Goal: Task Accomplishment & Management: Use online tool/utility

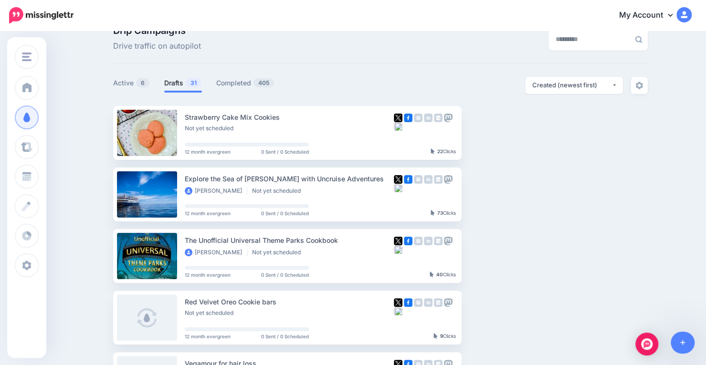
scroll to position [21, 0]
click at [181, 80] on link "Drafts 31" at bounding box center [183, 82] width 38 height 11
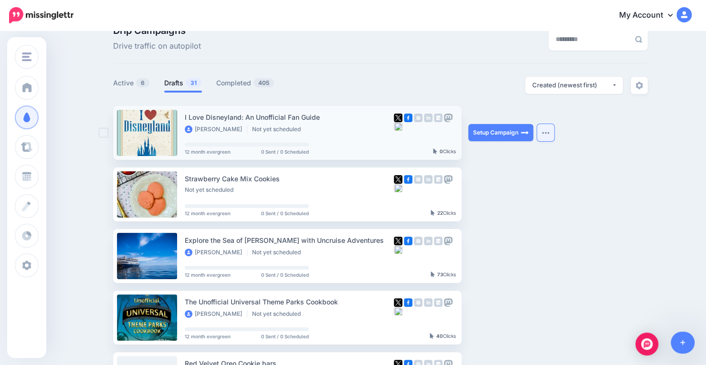
click at [547, 133] on img "button" at bounding box center [546, 132] width 8 height 3
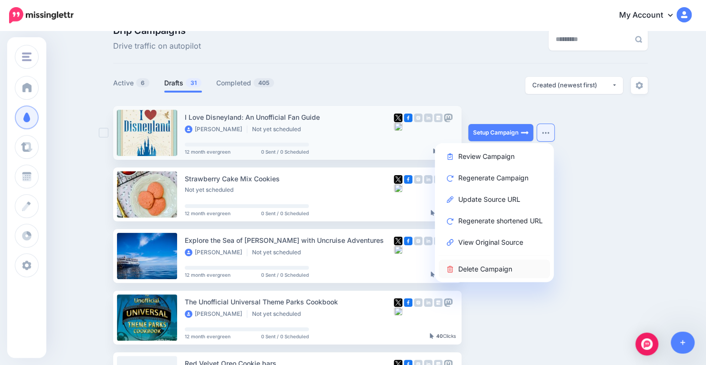
drag, startPoint x: 496, startPoint y: 263, endPoint x: 477, endPoint y: 273, distance: 21.6
click at [477, 273] on link "Delete Campaign" at bounding box center [494, 269] width 111 height 19
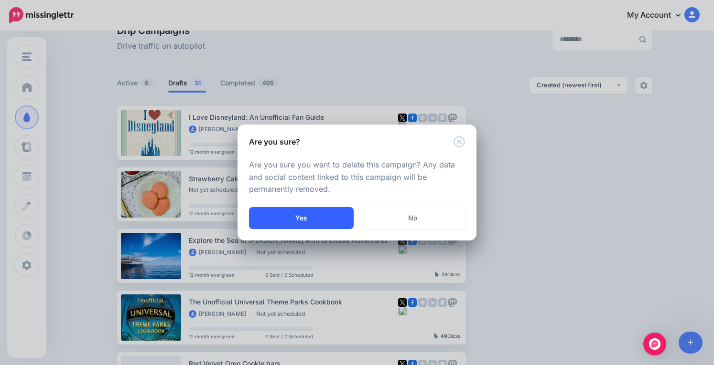
click at [332, 218] on button "Yes" at bounding box center [301, 218] width 105 height 22
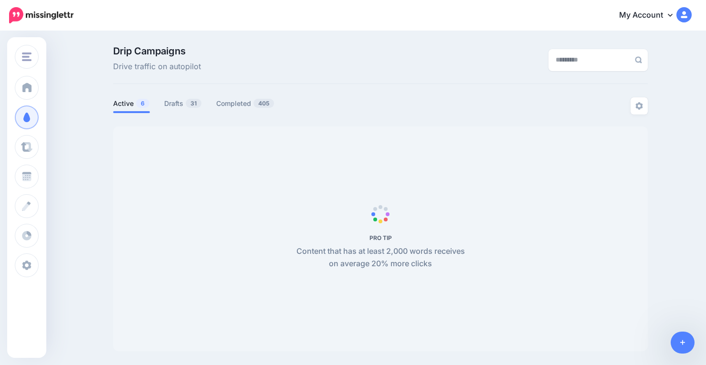
scroll to position [21, 0]
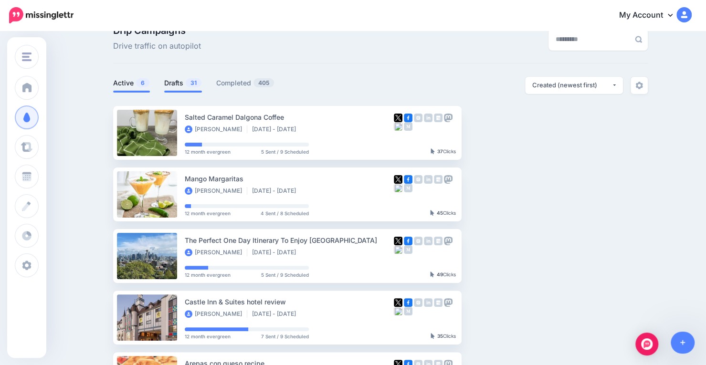
click at [182, 82] on link "Drafts 31" at bounding box center [183, 82] width 38 height 11
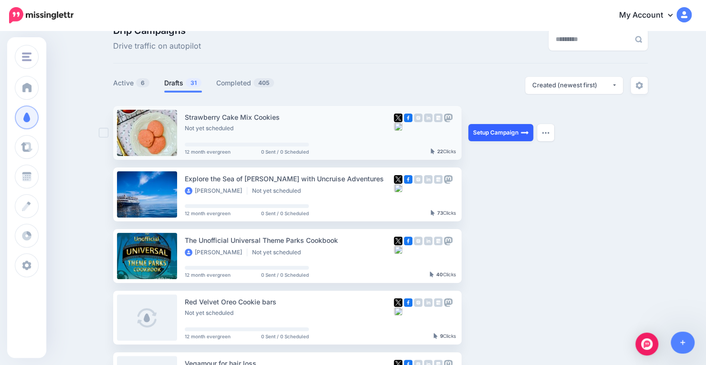
click at [518, 135] on link "Setup Campaign" at bounding box center [501, 132] width 65 height 17
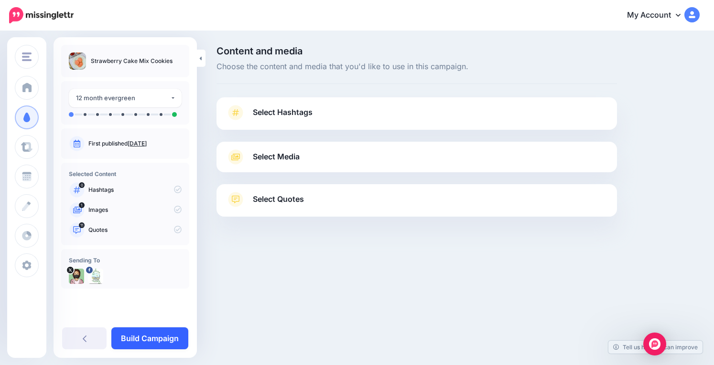
click at [144, 339] on link "Build Campaign" at bounding box center [149, 339] width 77 height 22
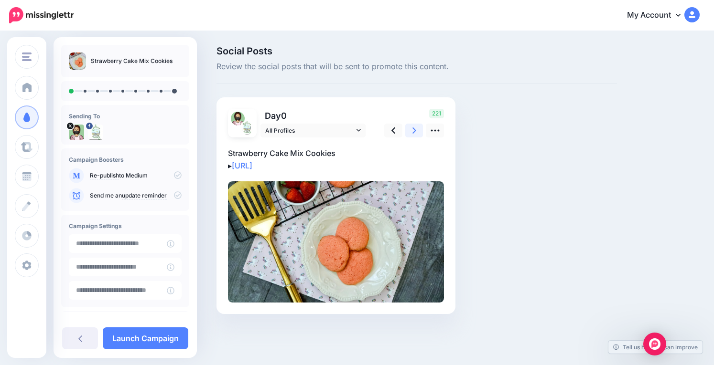
click at [412, 131] on icon at bounding box center [414, 131] width 4 height 10
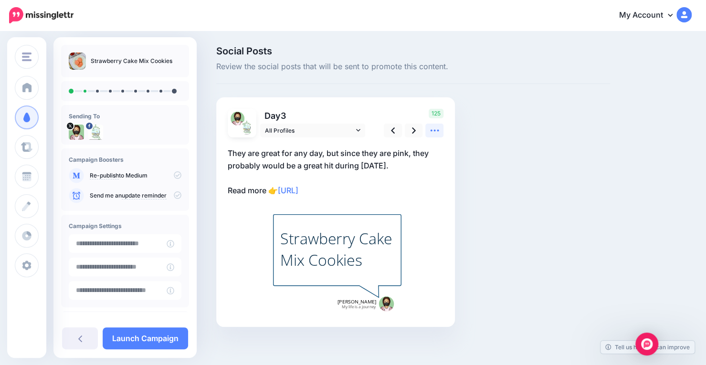
click at [434, 130] on icon at bounding box center [435, 131] width 10 height 10
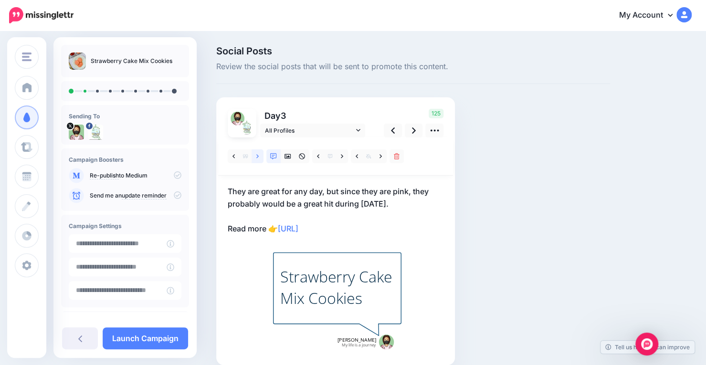
click at [257, 156] on icon at bounding box center [258, 156] width 2 height 7
click at [414, 133] on icon at bounding box center [414, 131] width 4 height 10
click at [254, 154] on link at bounding box center [258, 157] width 12 height 14
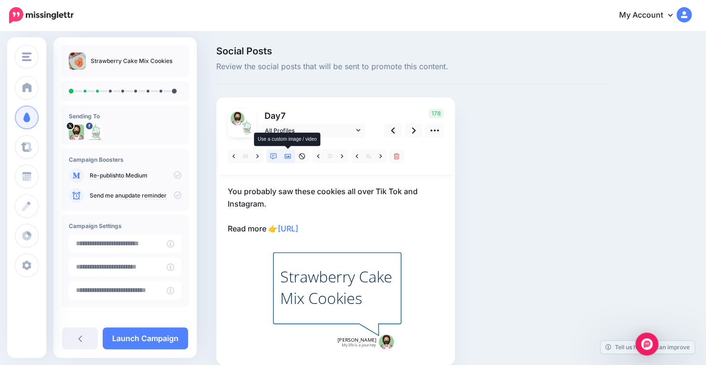
click at [289, 158] on icon at bounding box center [288, 156] width 7 height 7
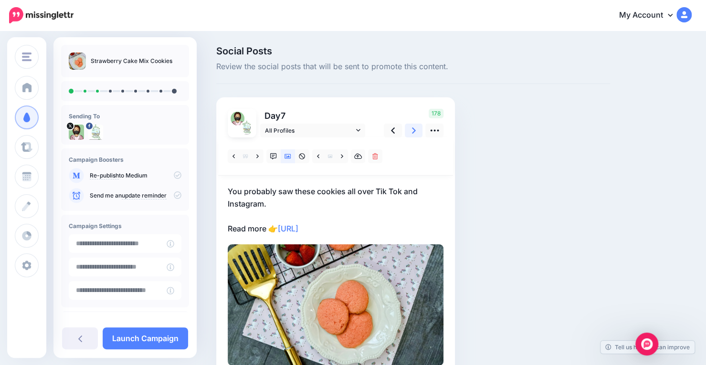
click at [414, 131] on icon at bounding box center [414, 131] width 4 height 10
click at [257, 159] on icon at bounding box center [258, 156] width 2 height 7
click at [410, 134] on link at bounding box center [414, 131] width 18 height 14
click at [255, 162] on link at bounding box center [258, 157] width 12 height 14
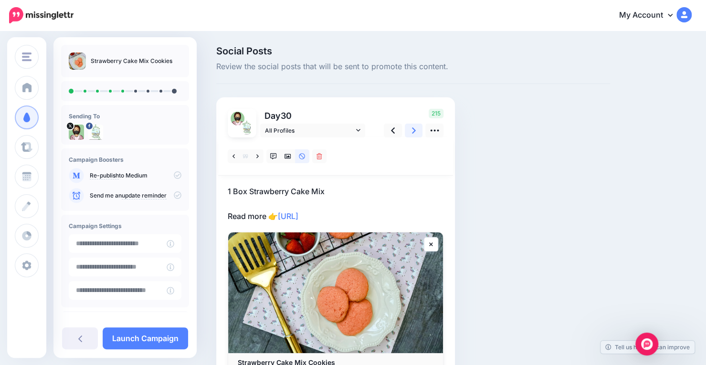
click at [414, 131] on icon at bounding box center [414, 131] width 4 height 6
click at [257, 160] on link at bounding box center [258, 157] width 12 height 14
click at [415, 132] on icon at bounding box center [414, 131] width 4 height 10
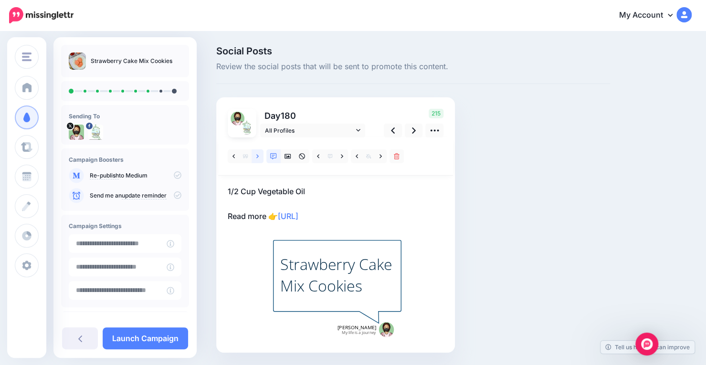
click at [256, 160] on link at bounding box center [258, 157] width 12 height 14
click at [417, 132] on link at bounding box center [414, 131] width 18 height 14
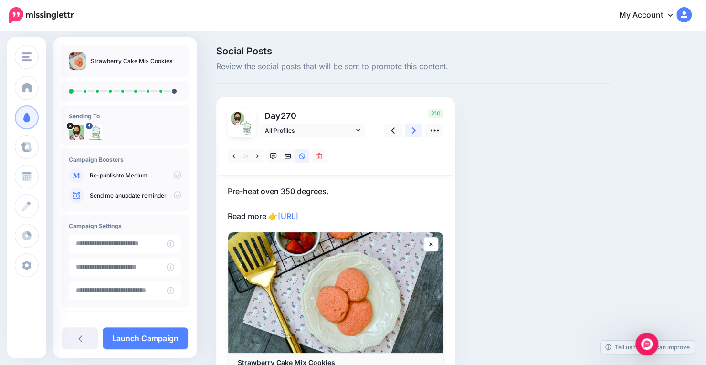
click at [410, 133] on link at bounding box center [414, 131] width 18 height 14
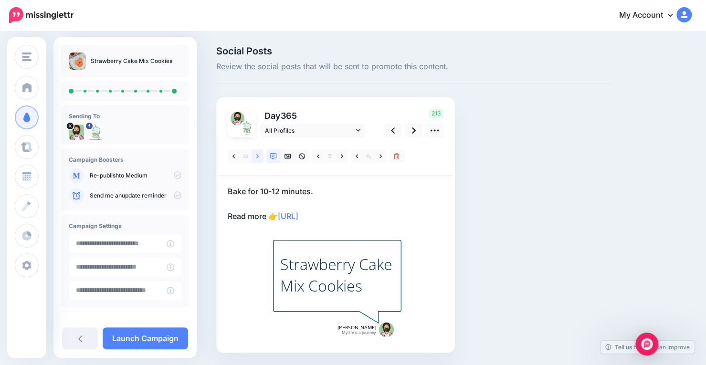
click at [256, 156] on link at bounding box center [258, 157] width 12 height 14
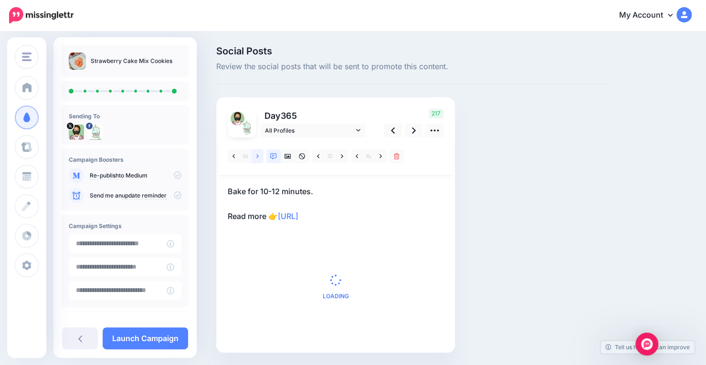
click at [256, 156] on link at bounding box center [258, 157] width 12 height 14
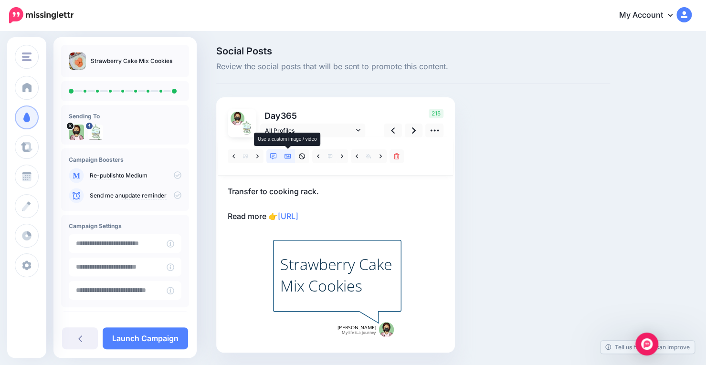
click at [287, 155] on icon at bounding box center [288, 156] width 7 height 7
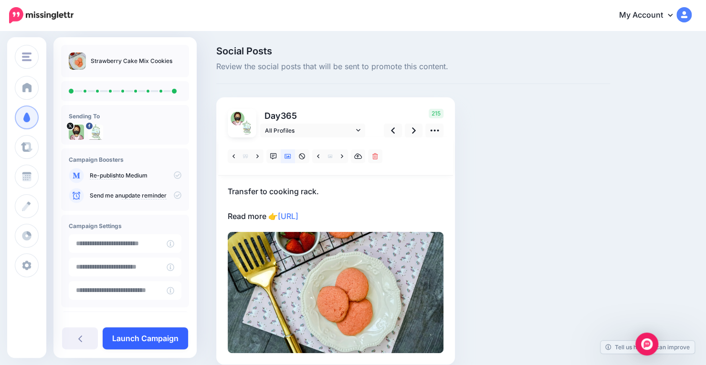
click at [145, 342] on link "Launch Campaign" at bounding box center [146, 339] width 86 height 22
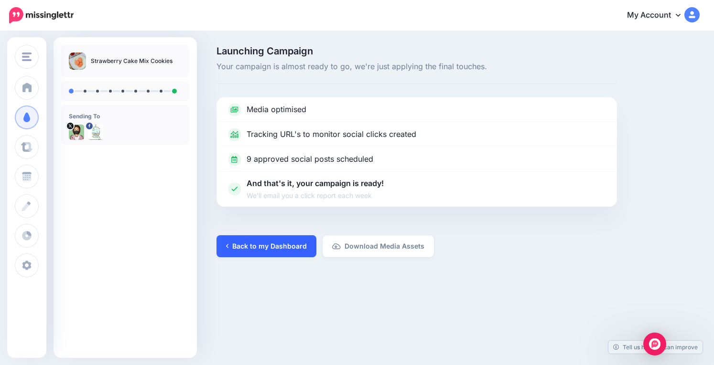
click at [259, 248] on link "Back to my Dashboard" at bounding box center [266, 246] width 100 height 22
